Goal: Information Seeking & Learning: Learn about a topic

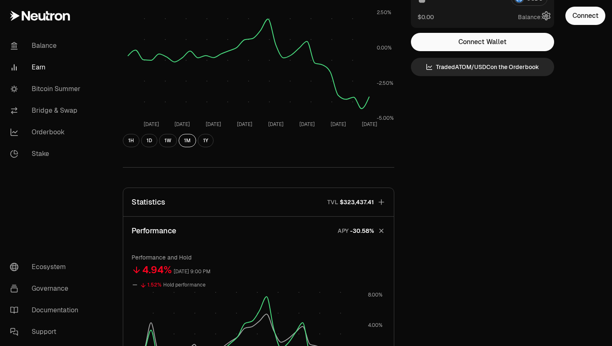
scroll to position [149, 0]
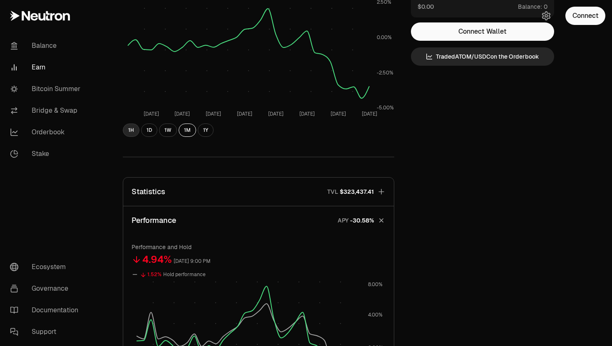
click at [128, 130] on button "1H" at bounding box center [131, 130] width 17 height 13
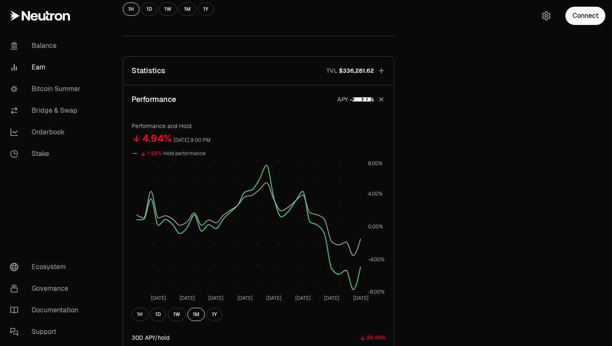
scroll to position [320, 0]
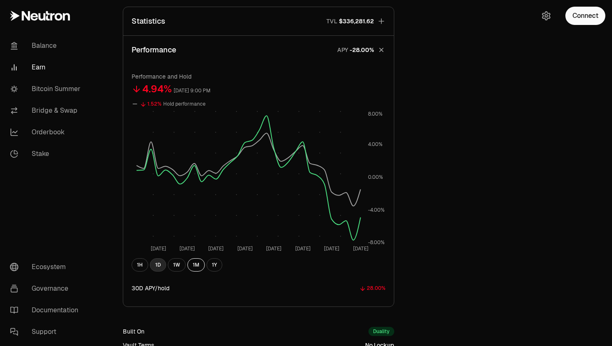
click at [154, 265] on button "1D" at bounding box center [158, 264] width 16 height 13
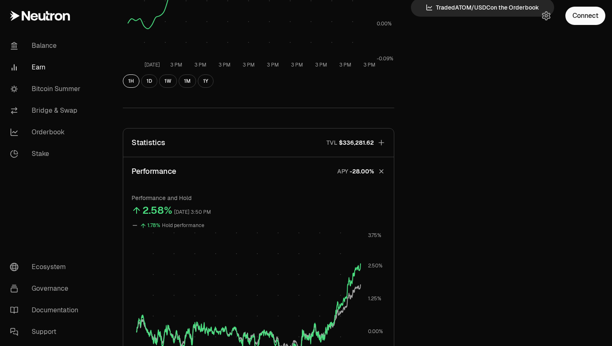
scroll to position [0, 0]
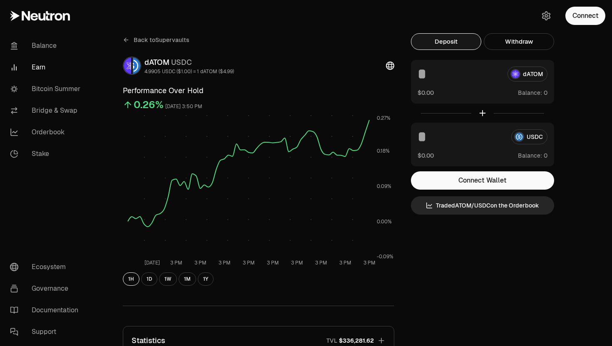
click at [127, 40] on icon at bounding box center [126, 40] width 7 height 7
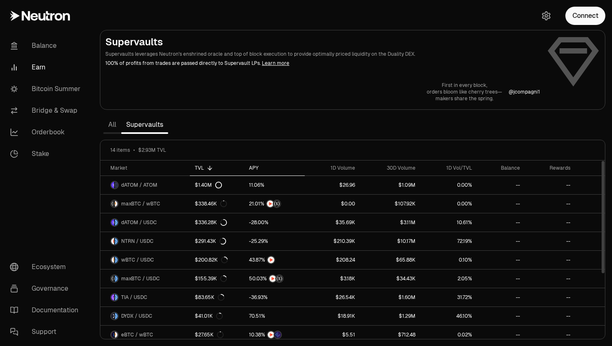
click at [252, 169] on div "APY" at bounding box center [274, 168] width 51 height 7
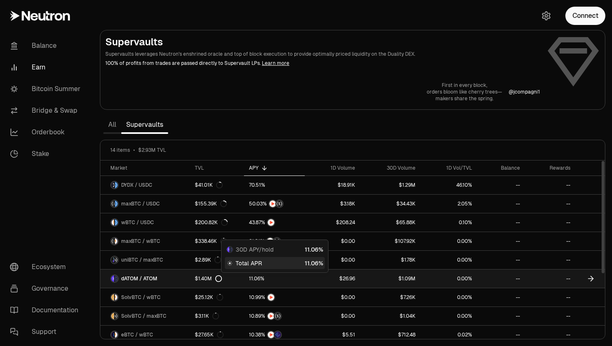
click at [256, 278] on span "0" at bounding box center [255, 279] width 3 height 6
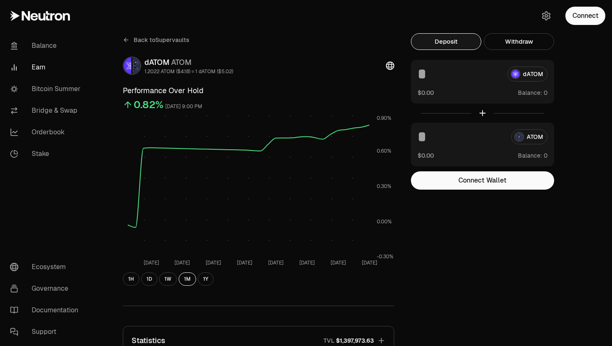
click at [130, 286] on div "Back to Supervaults dATOM ATOM 1.2022 ATOM ($4.18) = 1 dATOM ($5.02) Performanc…" at bounding box center [258, 273] width 291 height 480
click at [131, 278] on button "1H" at bounding box center [131, 279] width 17 height 13
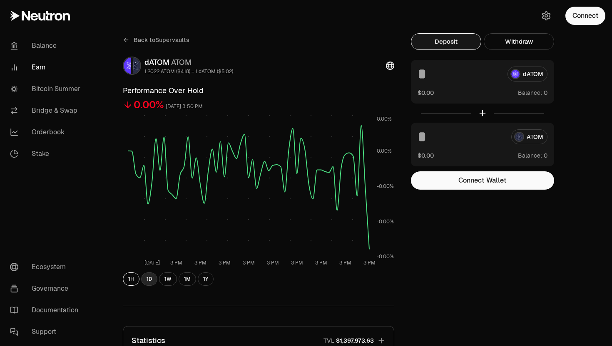
click at [149, 285] on button "1D" at bounding box center [149, 279] width 16 height 13
